Goal: Information Seeking & Learning: Learn about a topic

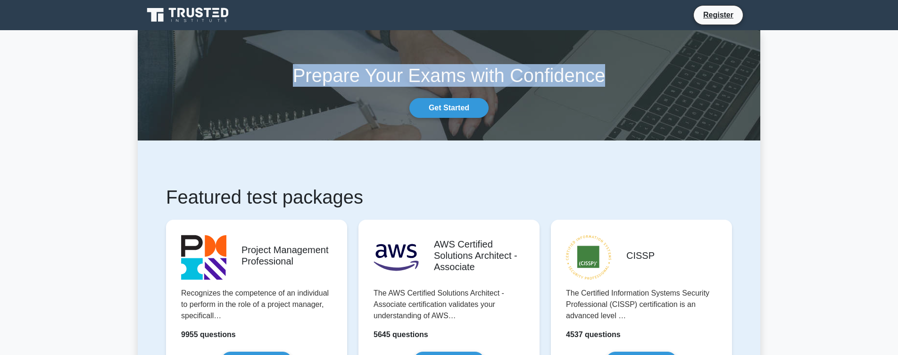
drag, startPoint x: 281, startPoint y: 74, endPoint x: 693, endPoint y: 73, distance: 412.0
click at [693, 73] on h1 "Prepare Your Exams with Confidence" at bounding box center [449, 75] width 623 height 23
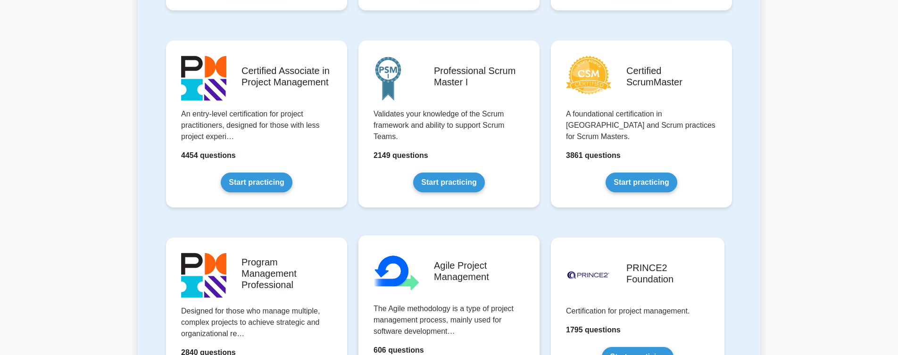
scroll to position [54, 0]
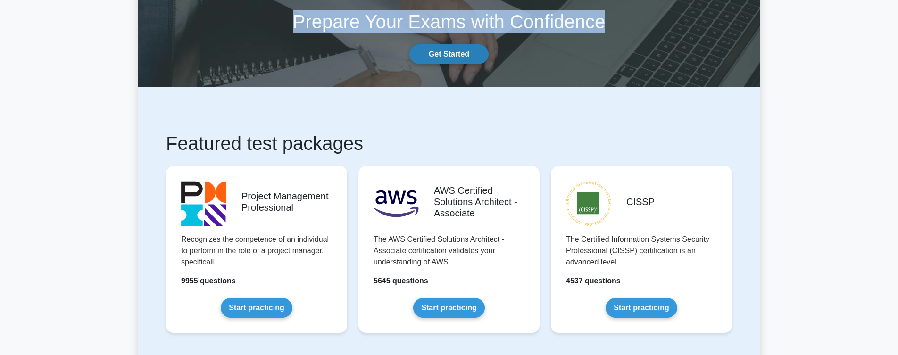
click at [442, 50] on link "Get Started" at bounding box center [449, 54] width 79 height 20
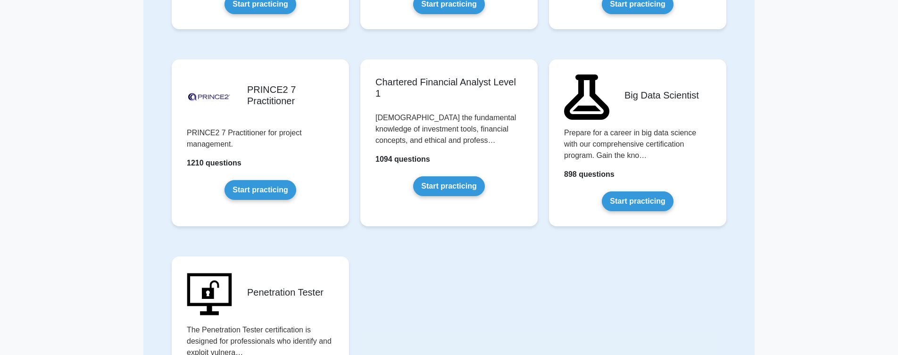
scroll to position [2077, 0]
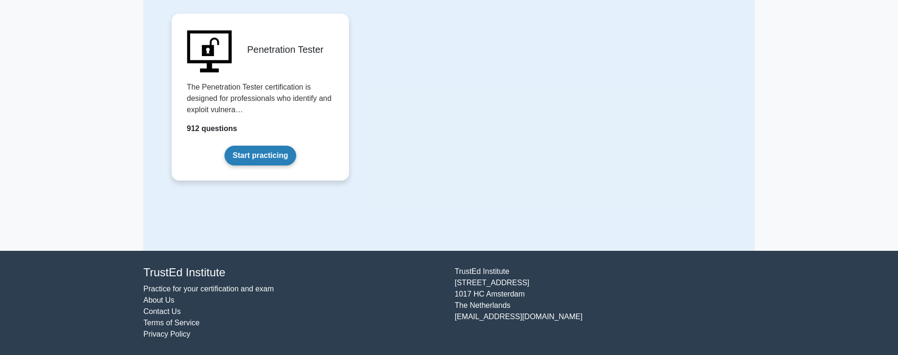
click at [265, 157] on link "Start practicing" at bounding box center [260, 156] width 71 height 20
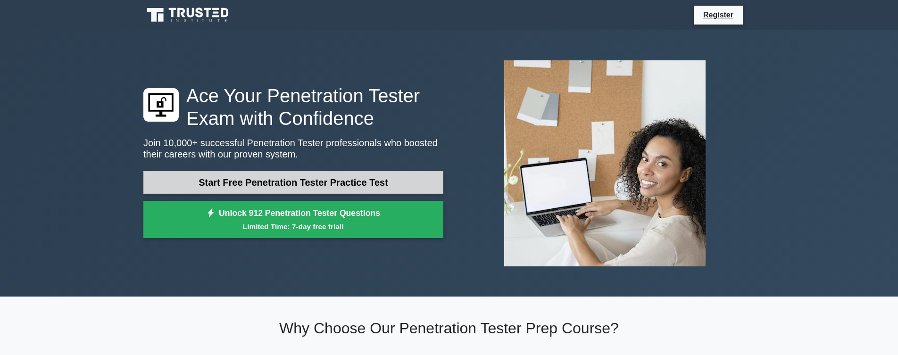
click at [303, 194] on link "Start Free Penetration Tester Practice Test" at bounding box center [293, 182] width 300 height 23
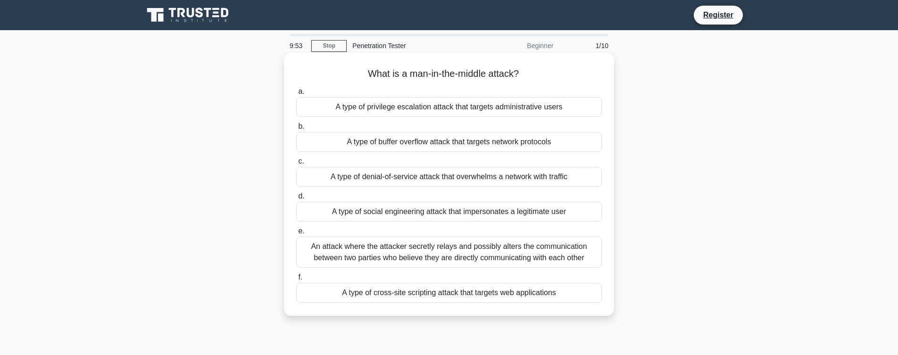
drag, startPoint x: 358, startPoint y: 72, endPoint x: 558, endPoint y: 79, distance: 200.2
click at [558, 79] on h5 "What is a man-in-the-middle attack? .spinner_0XTQ{transform-origin:center;anima…" at bounding box center [449, 74] width 308 height 12
click at [390, 207] on div "A type of social engineering attack that impersonates a legitimate user" at bounding box center [449, 212] width 306 height 20
click at [296, 200] on input "d. A type of social engineering attack that impersonates a legitimate user" at bounding box center [296, 196] width 0 height 6
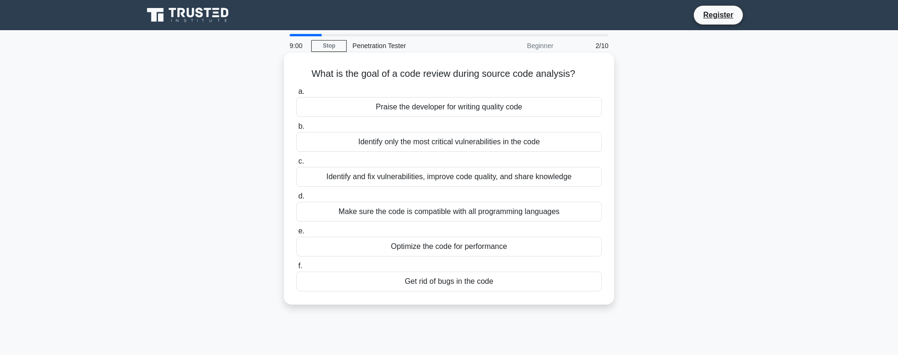
click at [467, 222] on div "Make sure the code is compatible with all programming languages" at bounding box center [449, 212] width 306 height 20
click at [296, 200] on input "d. Make sure the code is compatible with all programming languages" at bounding box center [296, 196] width 0 height 6
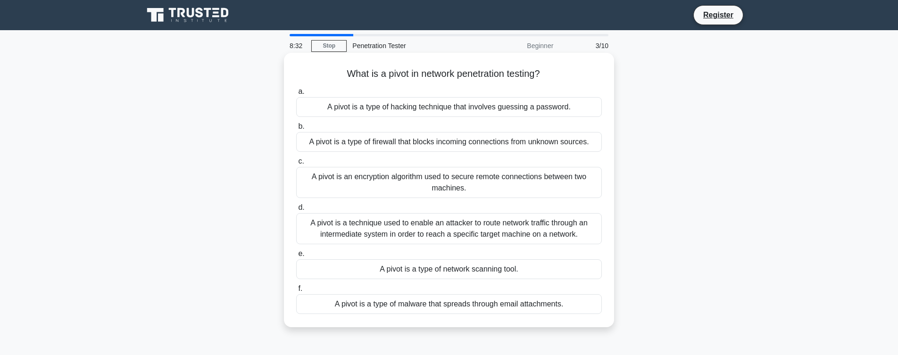
click at [462, 198] on div "A pivot is an encryption algorithm used to secure remote connections between tw…" at bounding box center [449, 182] width 306 height 31
click at [296, 165] on input "c. A pivot is an encryption algorithm used to secure remote connections between…" at bounding box center [296, 162] width 0 height 6
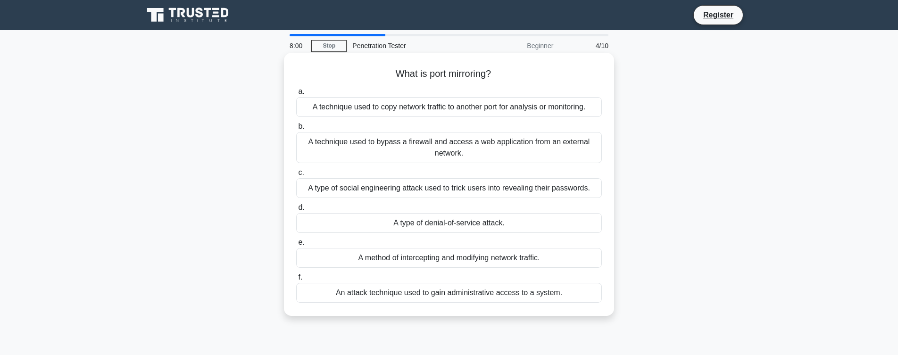
click at [428, 268] on div "A method of intercepting and modifying network traffic." at bounding box center [449, 258] width 306 height 20
click at [296, 246] on input "e. A method of intercepting and modifying network traffic." at bounding box center [296, 243] width 0 height 6
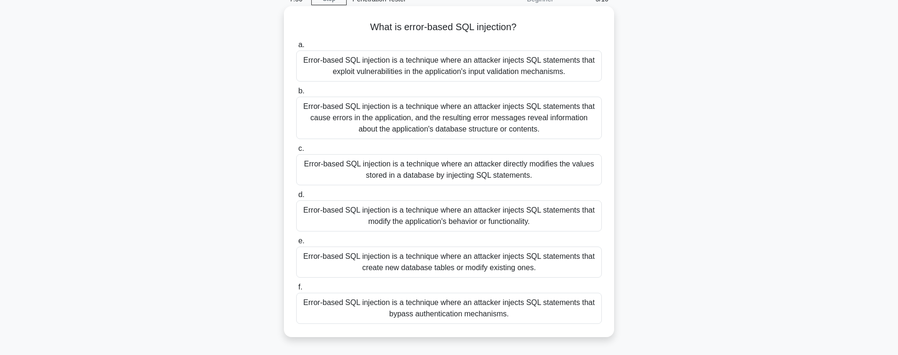
scroll to position [108, 0]
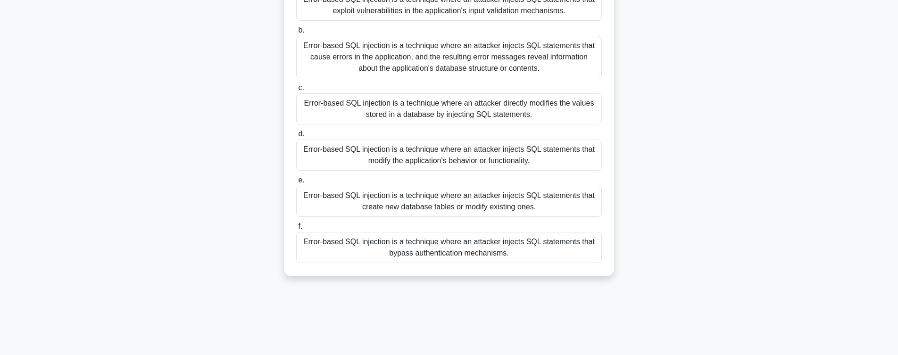
click at [377, 171] on div "Error-based SQL injection is a technique where an attacker injects SQL statemen…" at bounding box center [449, 155] width 306 height 31
click at [296, 137] on input "d. Error-based SQL injection is a technique where an attacker injects SQL state…" at bounding box center [296, 134] width 0 height 6
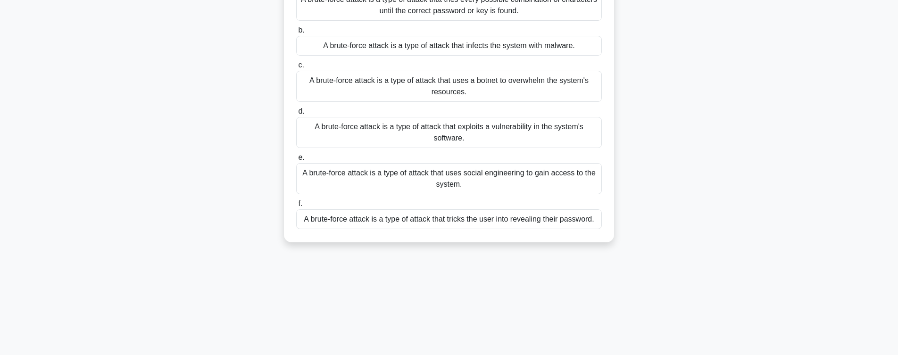
click at [397, 168] on label "e. A brute-force attack is a type of attack that uses social engineering to gai…" at bounding box center [449, 173] width 306 height 42
click at [296, 161] on input "e. A brute-force attack is a type of attack that uses social engineering to gai…" at bounding box center [296, 158] width 0 height 6
radio input "true"
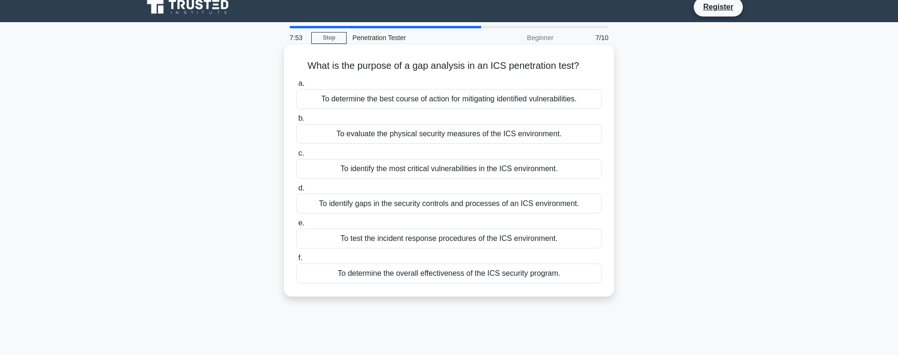
scroll to position [0, 0]
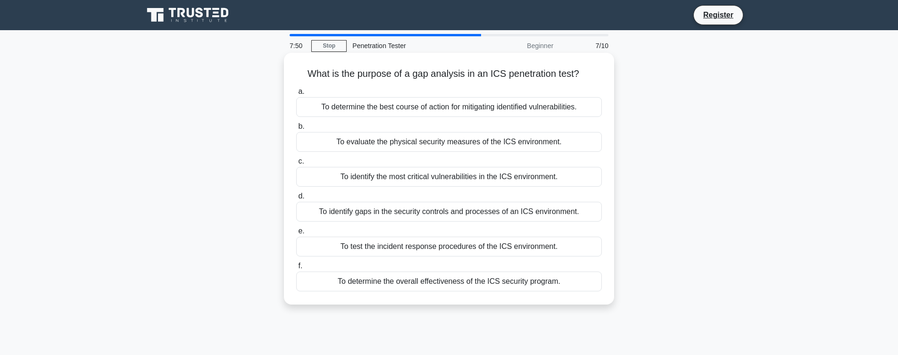
click at [426, 222] on div "To identify gaps in the security controls and processes of an ICS environment." at bounding box center [449, 212] width 306 height 20
click at [296, 200] on input "d. To identify gaps in the security controls and processes of an ICS environmen…" at bounding box center [296, 196] width 0 height 6
radio input "true"
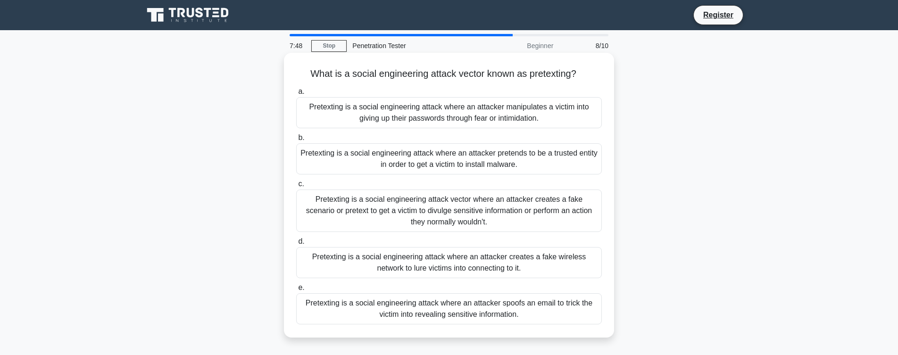
click at [440, 275] on div "Pretexting is a social engineering attack where an attacker creates a fake wire…" at bounding box center [449, 262] width 306 height 31
click at [296, 245] on input "d. Pretexting is a social engineering attack where an attacker creates a fake w…" at bounding box center [296, 242] width 0 height 6
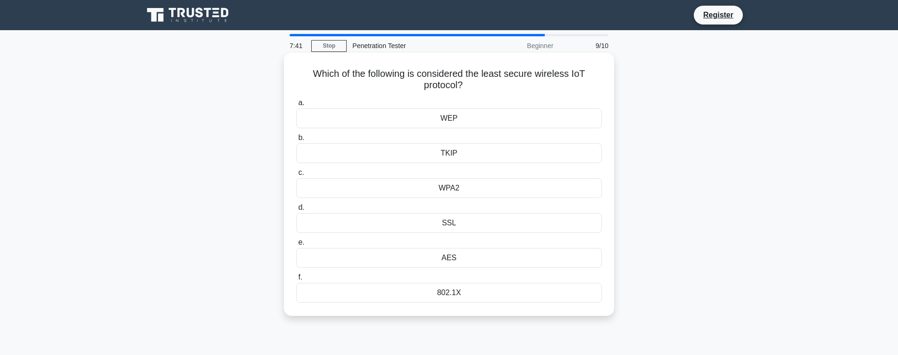
click at [471, 183] on div "WPA2" at bounding box center [449, 188] width 306 height 20
click at [296, 176] on input "c. WPA2" at bounding box center [296, 173] width 0 height 6
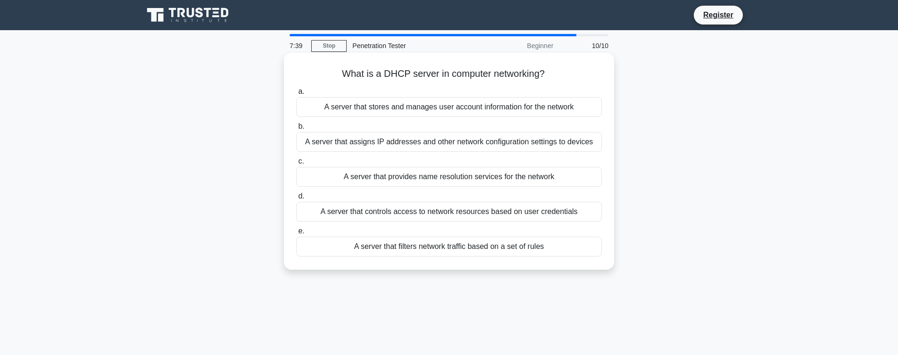
click at [451, 187] on div "A server that provides name resolution services for the network" at bounding box center [449, 177] width 306 height 20
click at [296, 165] on input "c. A server that provides name resolution services for the network" at bounding box center [296, 162] width 0 height 6
radio input "true"
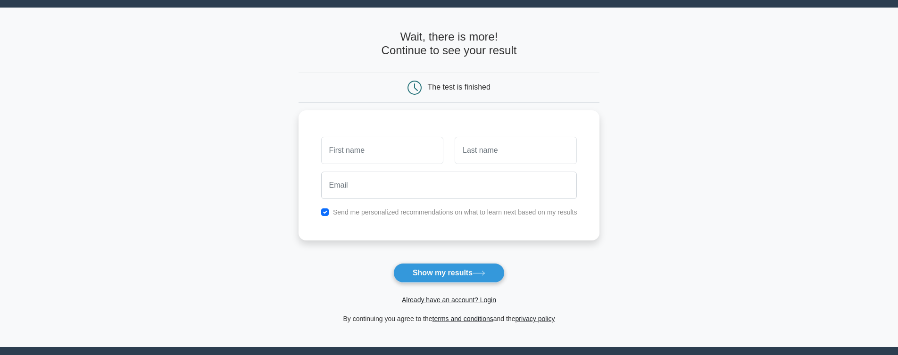
scroll to position [119, 0]
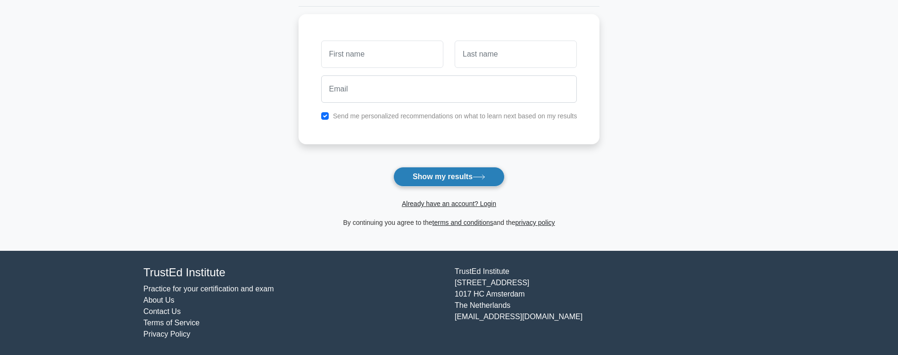
click at [472, 181] on button "Show my results" at bounding box center [449, 177] width 111 height 20
click at [481, 176] on button "Show my results" at bounding box center [449, 177] width 111 height 20
click at [478, 178] on button "Show my results" at bounding box center [449, 177] width 111 height 20
type input "a"
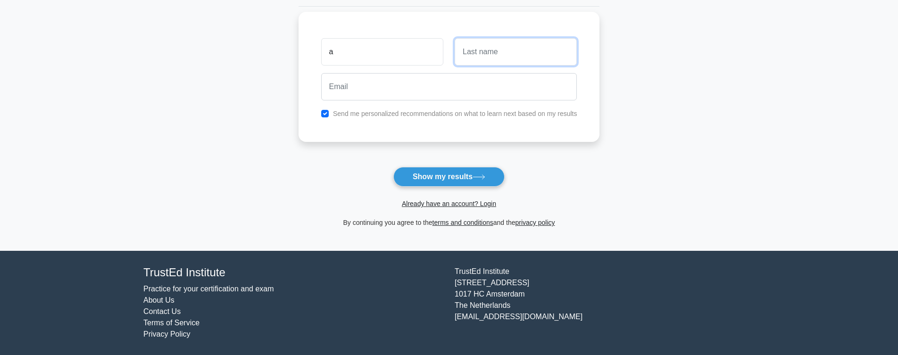
click at [526, 47] on input "text" at bounding box center [516, 51] width 122 height 27
type input "b"
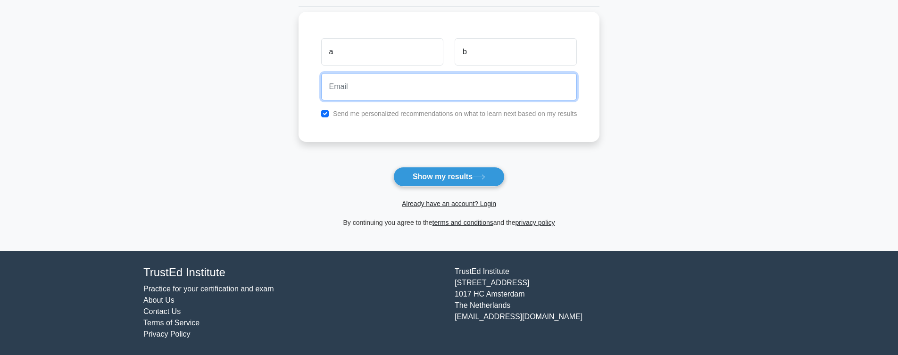
click at [360, 89] on input "email" at bounding box center [449, 86] width 256 height 27
type input "xyz@456.com"
click at [394, 167] on button "Show my results" at bounding box center [449, 177] width 111 height 20
